Goal: Transaction & Acquisition: Purchase product/service

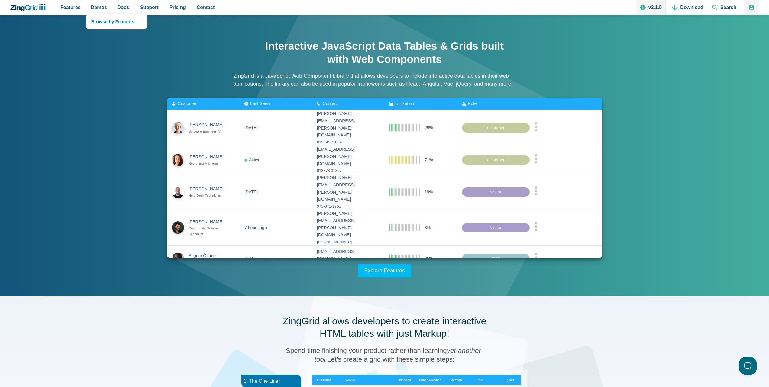
click at [93, 14] on nav "Browse by Features" at bounding box center [116, 21] width 61 height 15
click at [98, 22] on link "Browse by Features" at bounding box center [116, 21] width 60 height 15
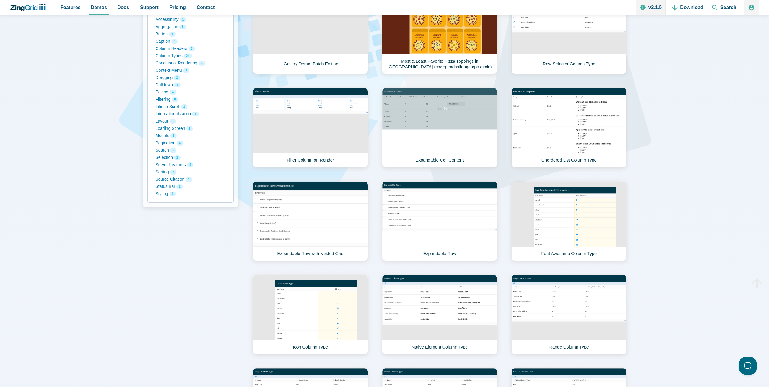
scroll to position [60, 0]
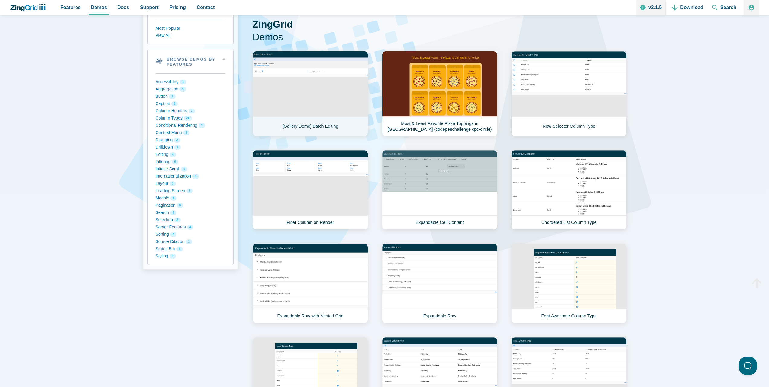
click at [292, 85] on link "[Gallery Demo] Batch Editing" at bounding box center [310, 93] width 115 height 85
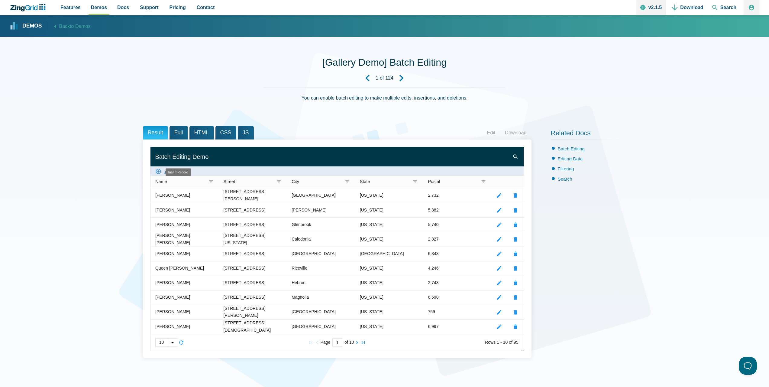
click at [159, 171] on zg-icon "createrecord" at bounding box center [158, 171] width 6 height 6
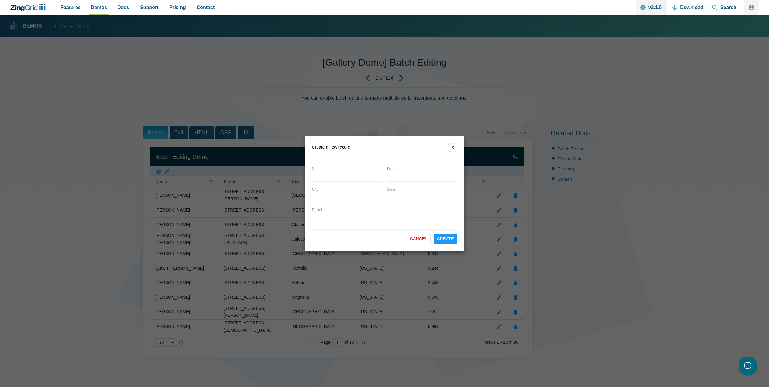
click at [451, 151] on button "X" at bounding box center [453, 147] width 8 height 8
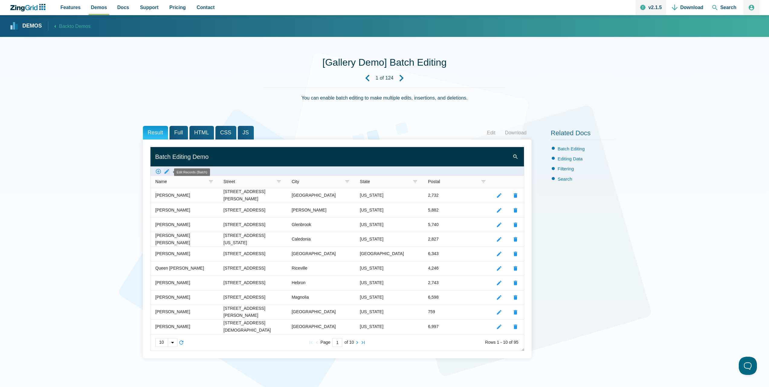
click at [164, 171] on zg-icon "batchedit" at bounding box center [167, 171] width 6 height 6
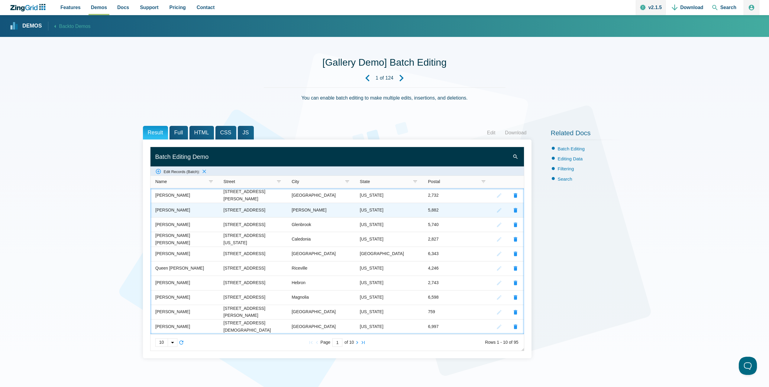
click at [172, 203] on zg-cell "Vargas Sims" at bounding box center [185, 210] width 68 height 15
click at [253, 212] on div "222 Seaview Avenue" at bounding box center [244, 209] width 42 height 7
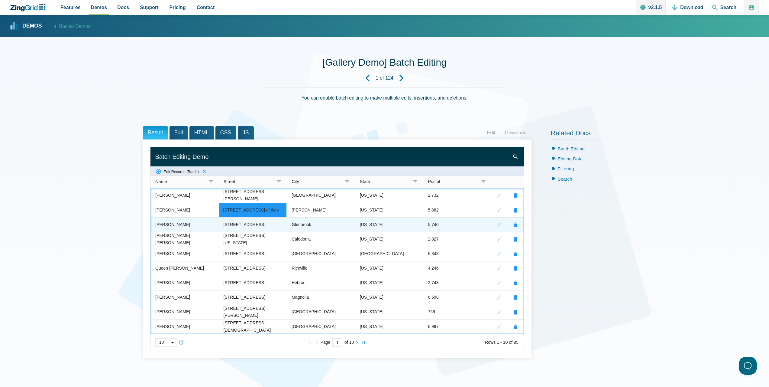
type input "222 Seaview Avenue df dsfsd"
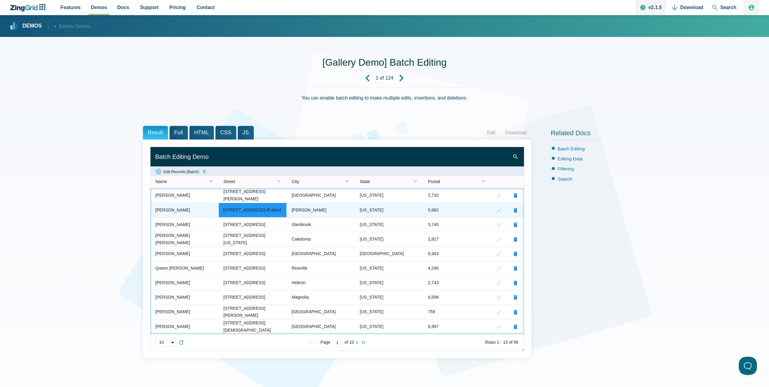
click at [316, 215] on zg-cell "Turpin" at bounding box center [321, 210] width 68 height 15
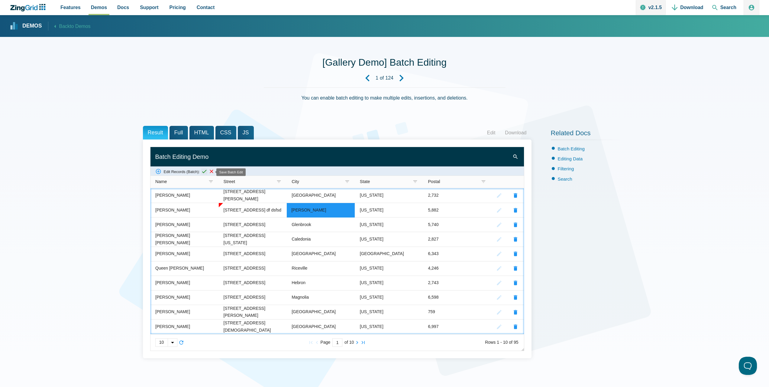
click at [207, 173] on zg-icon "batcheditsave" at bounding box center [204, 171] width 6 height 6
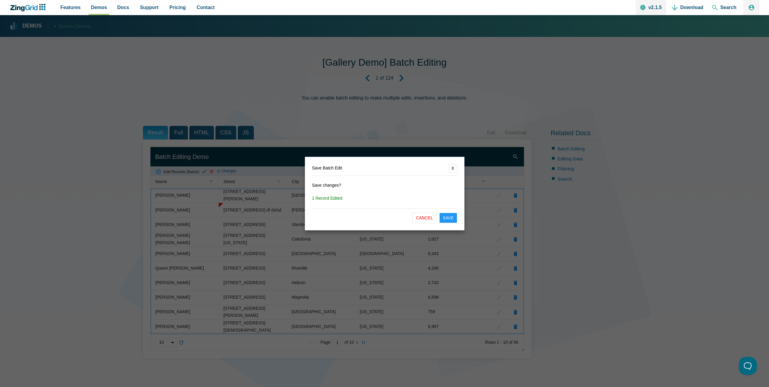
click at [444, 220] on button "Save" at bounding box center [448, 217] width 18 height 10
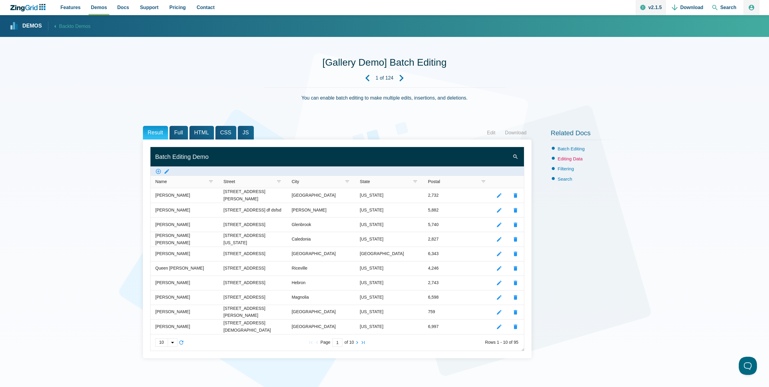
click at [573, 160] on link "Editing Data" at bounding box center [570, 158] width 25 height 5
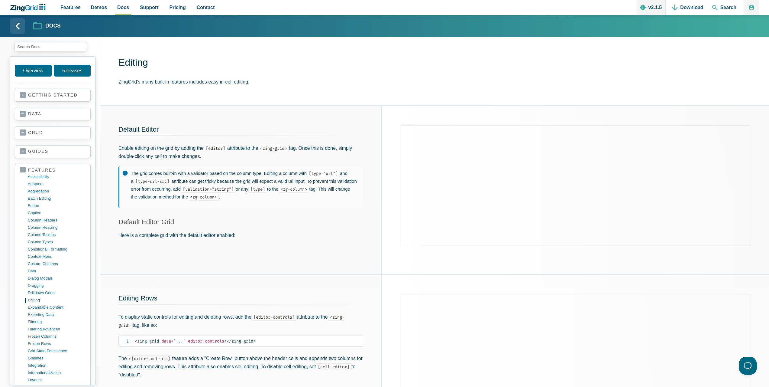
click at [21, 114] on link "data" at bounding box center [53, 114] width 66 height 6
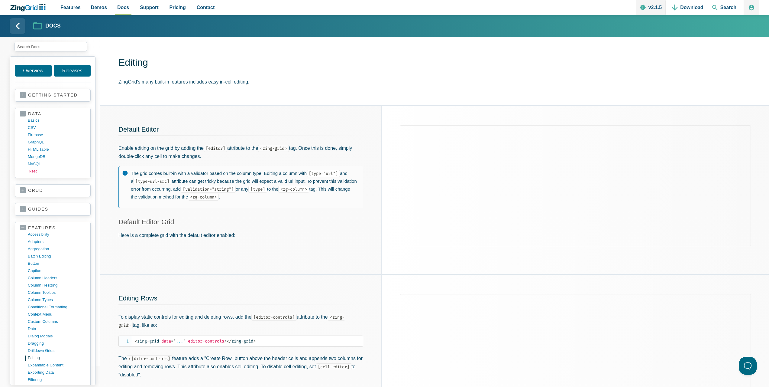
click at [35, 174] on link "rest" at bounding box center [58, 170] width 58 height 7
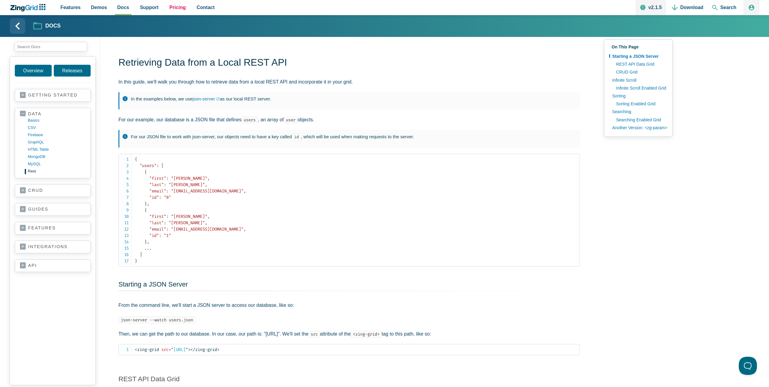
click at [172, 6] on span "Pricing" at bounding box center [178, 7] width 16 height 8
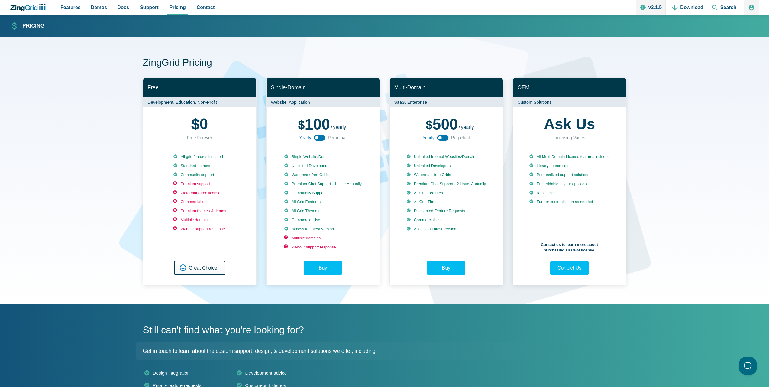
click at [194, 266] on link "Get Started Great Choice!" at bounding box center [199, 268] width 51 height 14
